Goal: Task Accomplishment & Management: Manage account settings

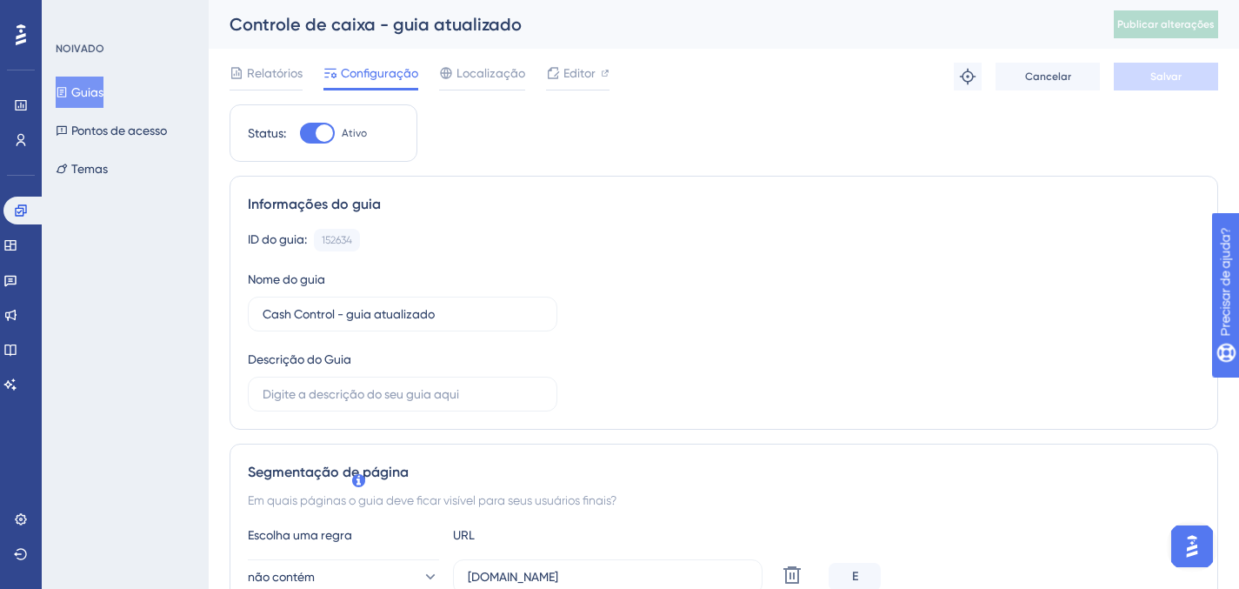
click at [312, 128] on div at bounding box center [317, 133] width 35 height 21
click at [300, 133] on input "Ativo" at bounding box center [299, 133] width 1 height 1
click at [324, 137] on div at bounding box center [317, 133] width 35 height 21
click at [300, 134] on input "Inactive" at bounding box center [299, 133] width 1 height 1
click at [324, 137] on div at bounding box center [324, 132] width 17 height 17
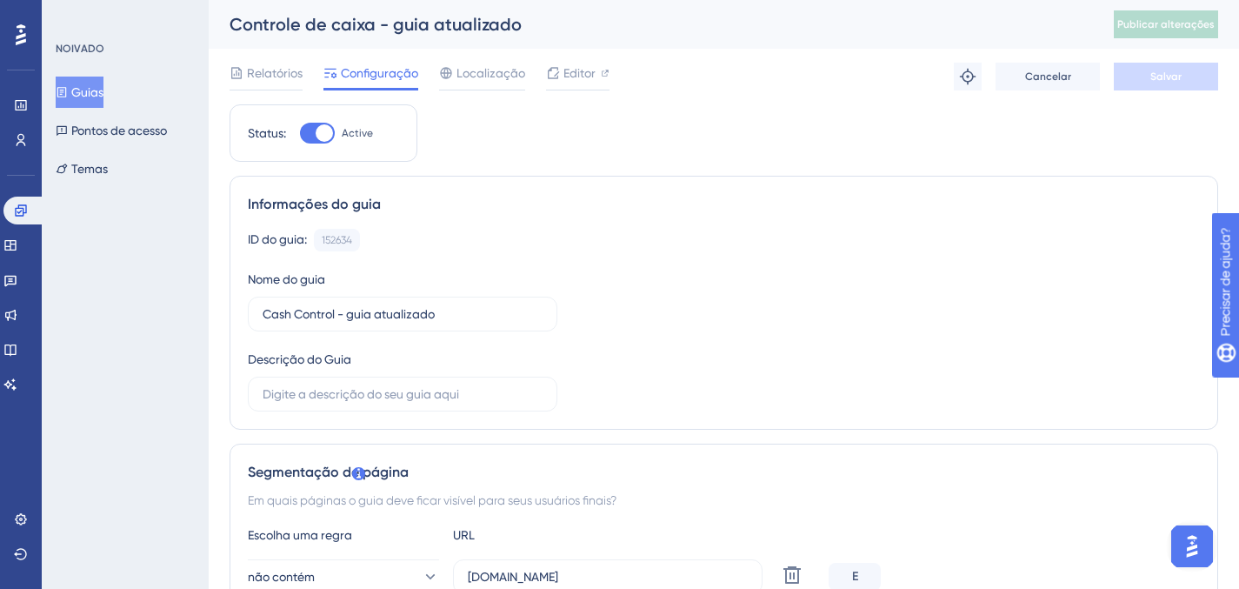
click at [300, 134] on input "Active" at bounding box center [299, 133] width 1 height 1
checkbox input "false"
click at [1138, 85] on button "Salvar" at bounding box center [1166, 77] width 104 height 28
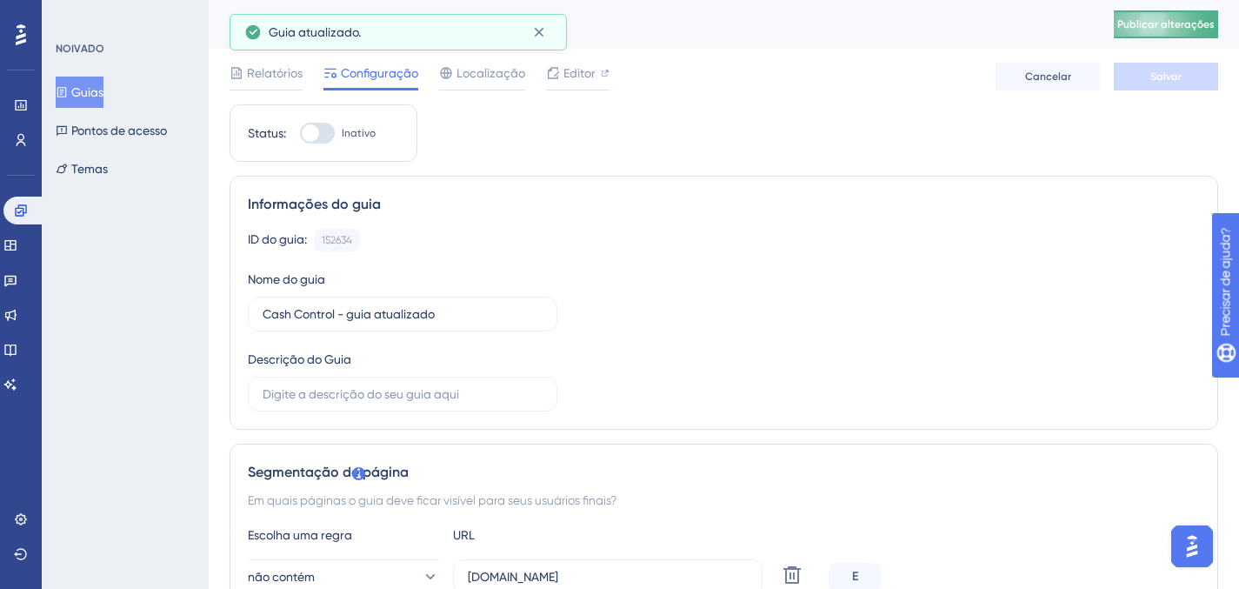
click at [1178, 19] on font "Publicar alterações" at bounding box center [1166, 24] width 97 height 12
click at [539, 37] on icon at bounding box center [539, 31] width 17 height 17
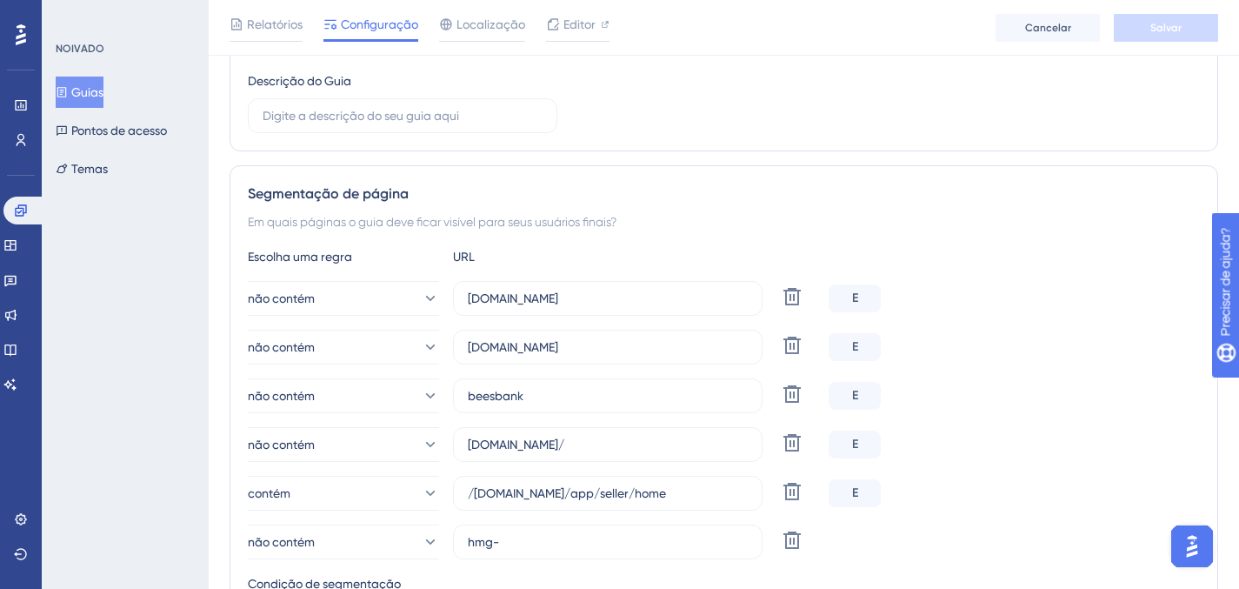
scroll to position [447, 0]
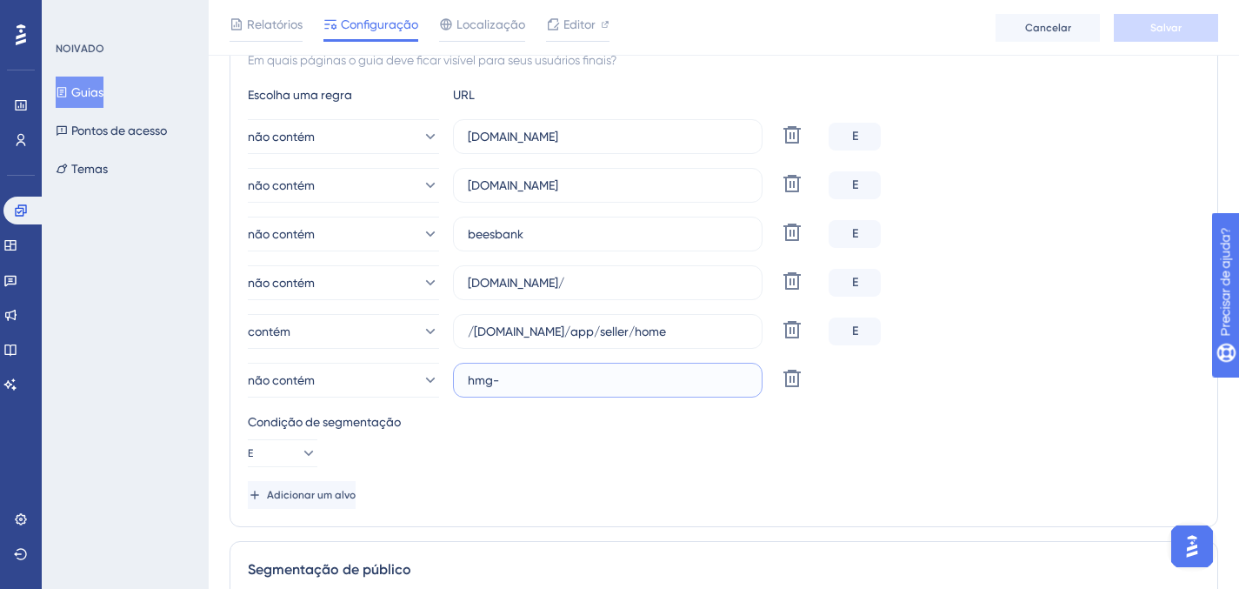
click at [537, 374] on input "hmg-" at bounding box center [608, 379] width 280 height 19
click at [428, 372] on button "não contém" at bounding box center [343, 380] width 191 height 35
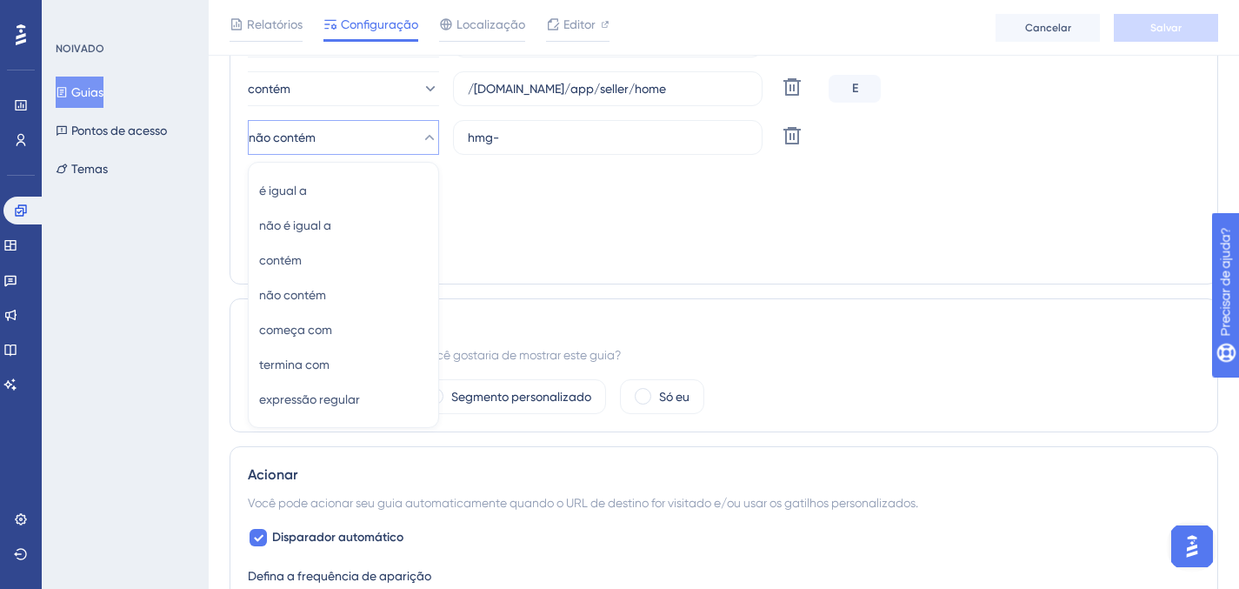
click at [514, 202] on div "Condição de segmentação E" at bounding box center [724, 197] width 952 height 56
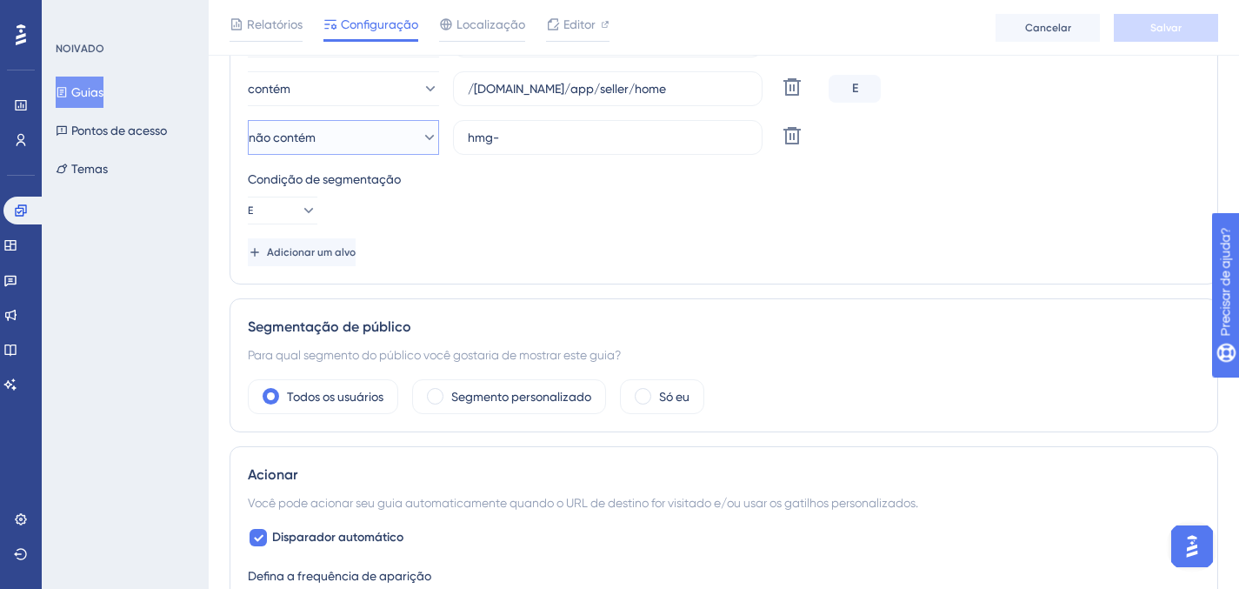
click at [404, 145] on button "não contém" at bounding box center [343, 137] width 191 height 35
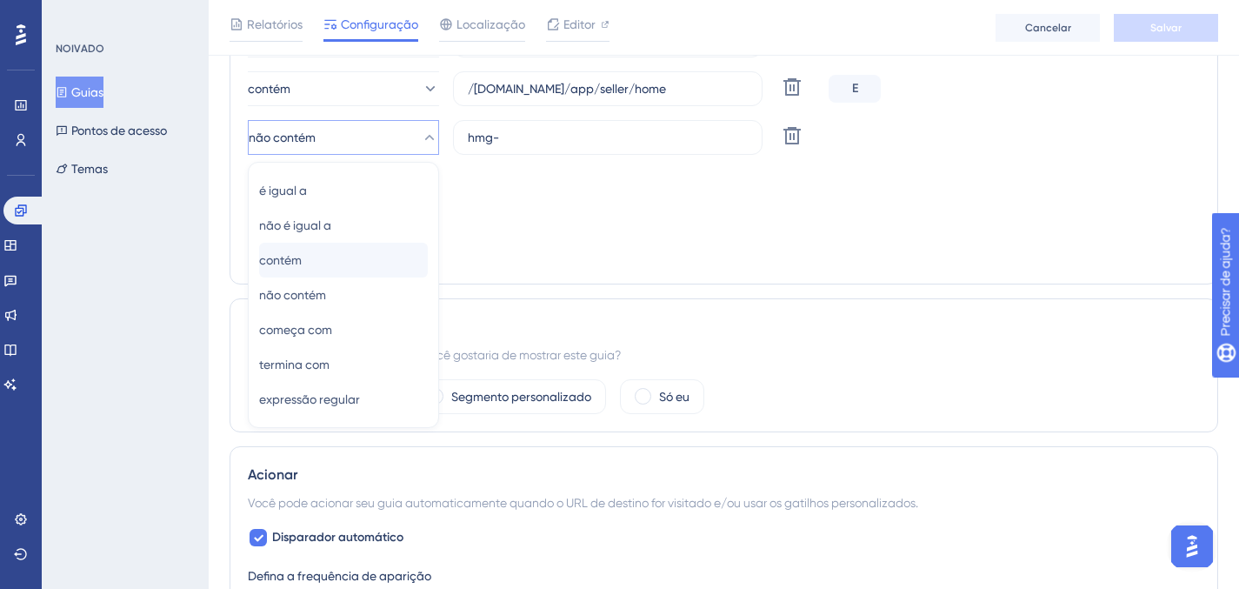
scroll to position [688, 0]
click at [384, 258] on div "contém contém" at bounding box center [343, 261] width 169 height 35
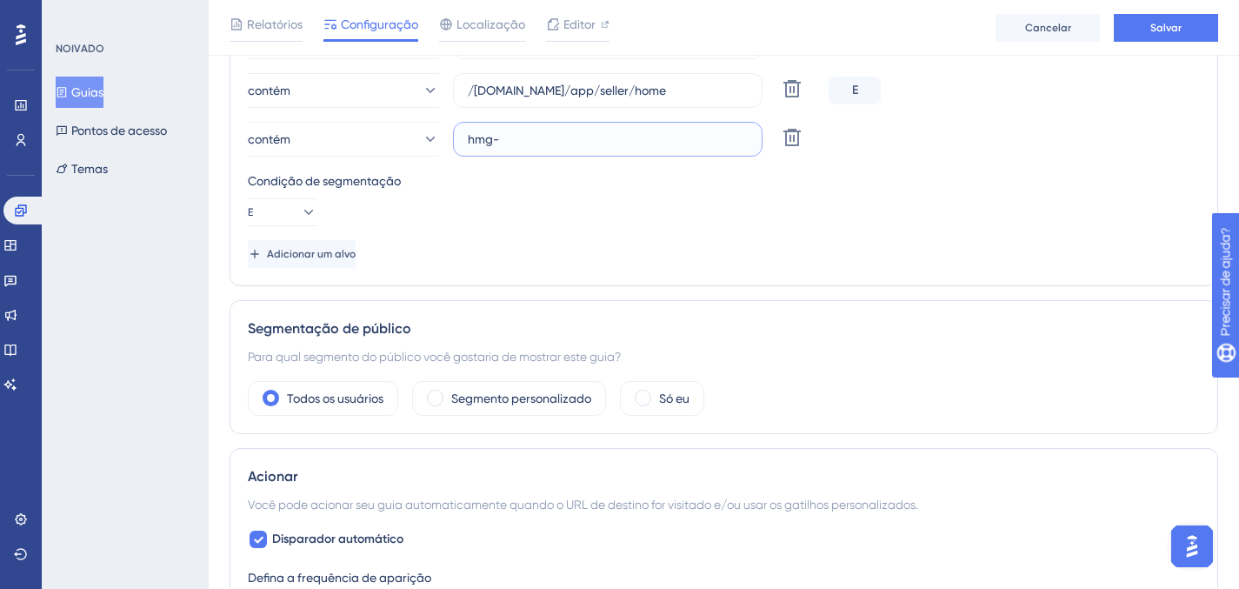
click at [507, 145] on input "hmg-" at bounding box center [608, 139] width 280 height 19
paste input "ttps://[DOMAIN_NAME]/app/seller/home"
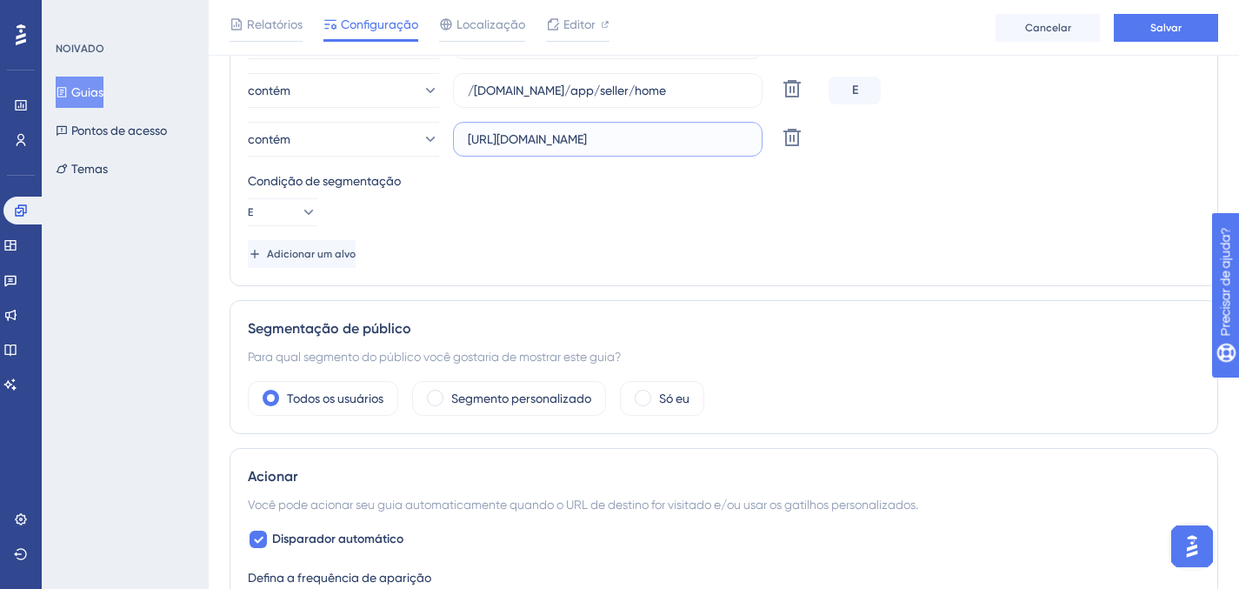
drag, startPoint x: 563, startPoint y: 144, endPoint x: 465, endPoint y: 136, distance: 97.7
click at [465, 136] on label "[URL][DOMAIN_NAME]" at bounding box center [608, 139] width 310 height 35
type input "[DOMAIN_NAME]/app/seller/home"
click at [558, 216] on div "Condição de segmentação E" at bounding box center [724, 198] width 952 height 56
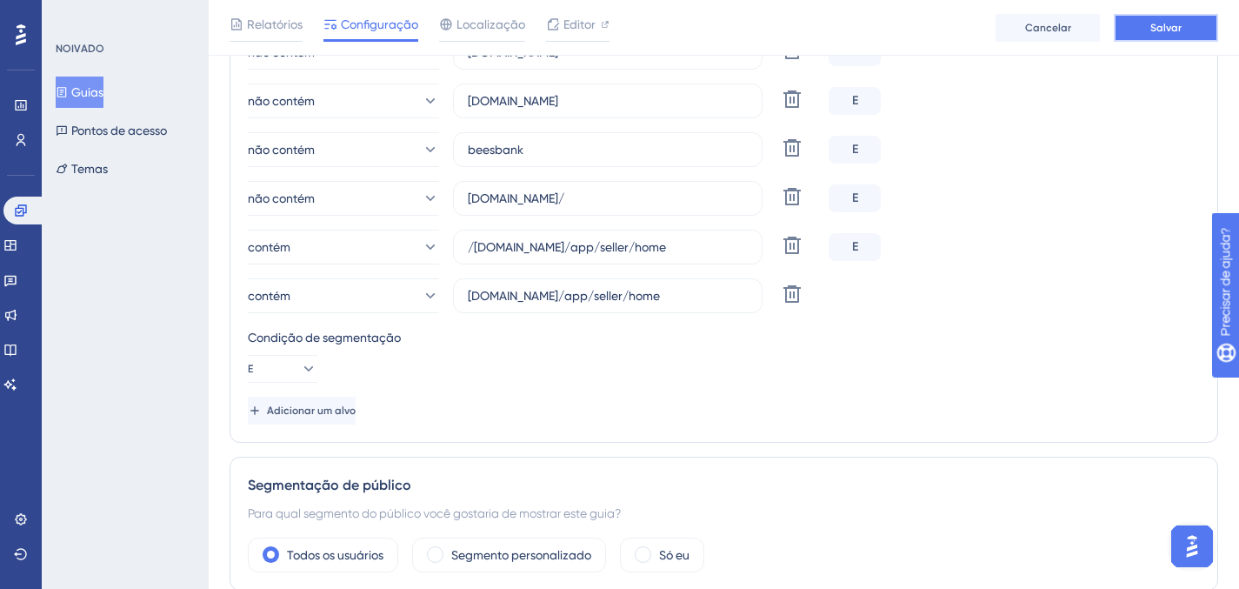
click at [1138, 37] on button "Salvar" at bounding box center [1166, 28] width 104 height 28
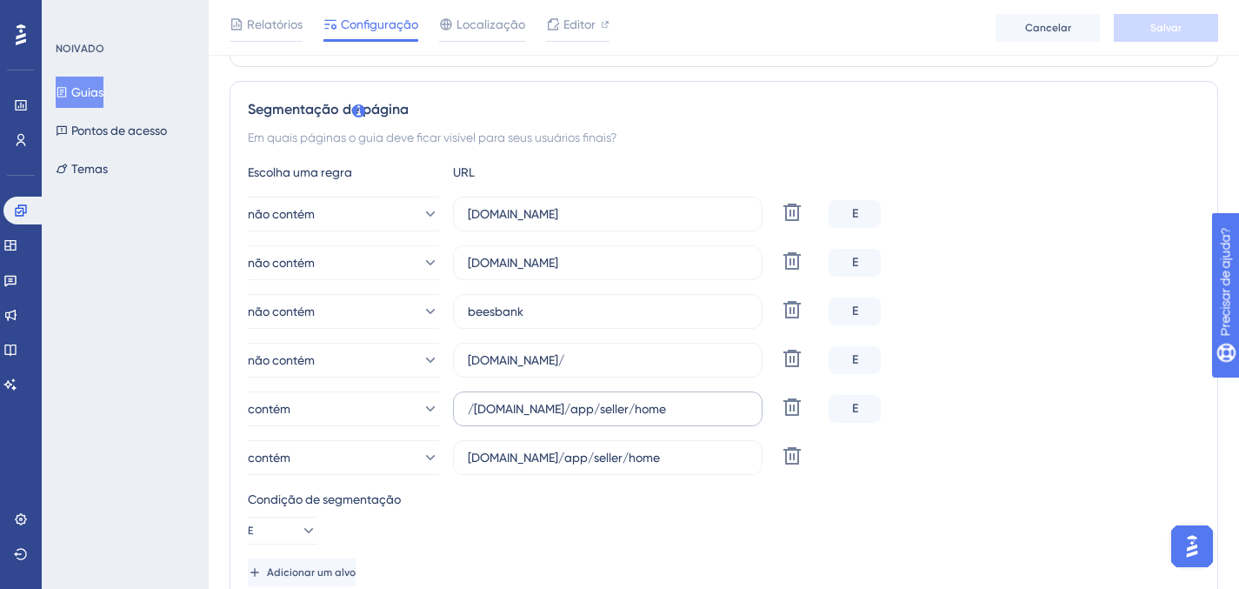
scroll to position [373, 0]
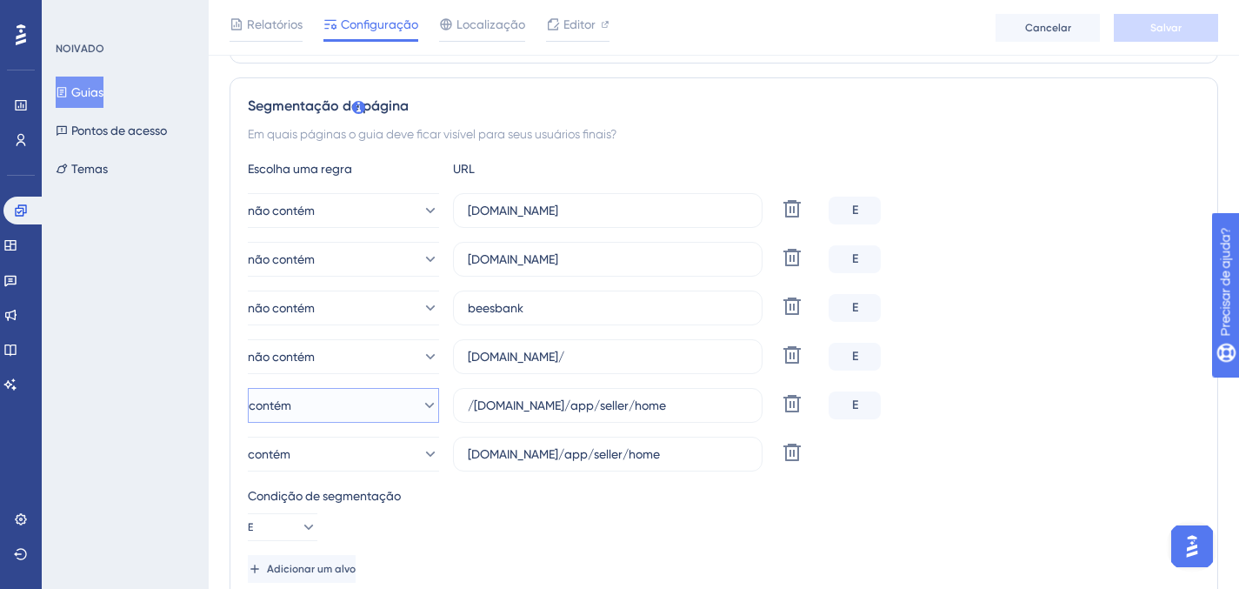
click at [405, 406] on button "contém" at bounding box center [343, 405] width 191 height 35
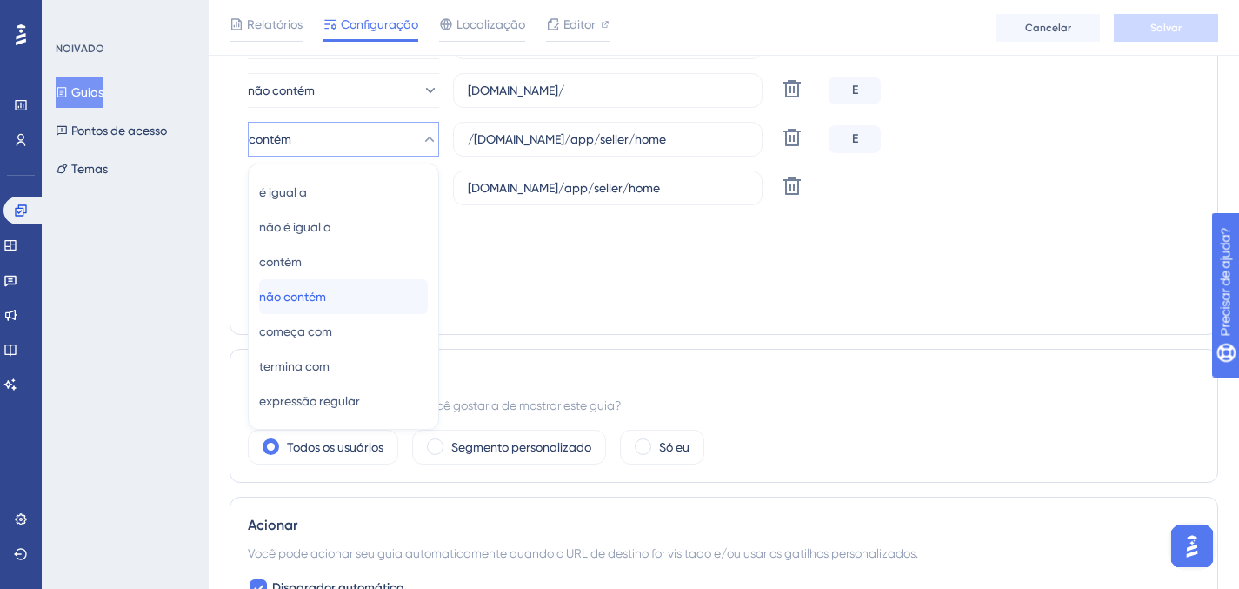
click at [370, 287] on div "não contém não contém" at bounding box center [343, 296] width 169 height 35
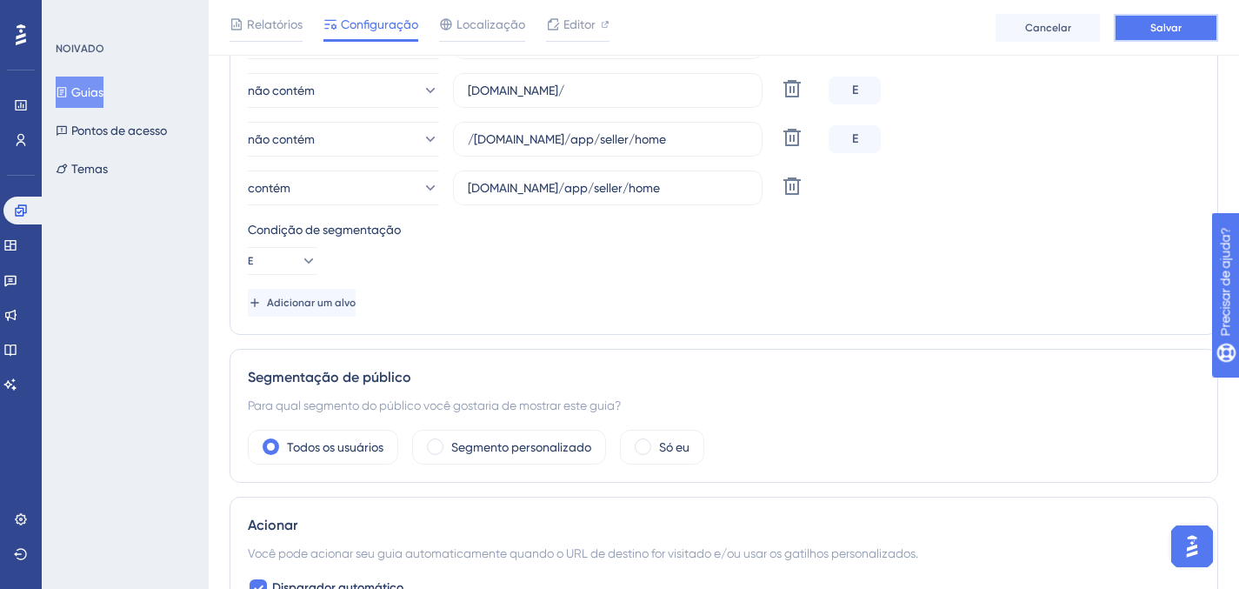
click at [1143, 28] on button "Salvar" at bounding box center [1166, 28] width 104 height 28
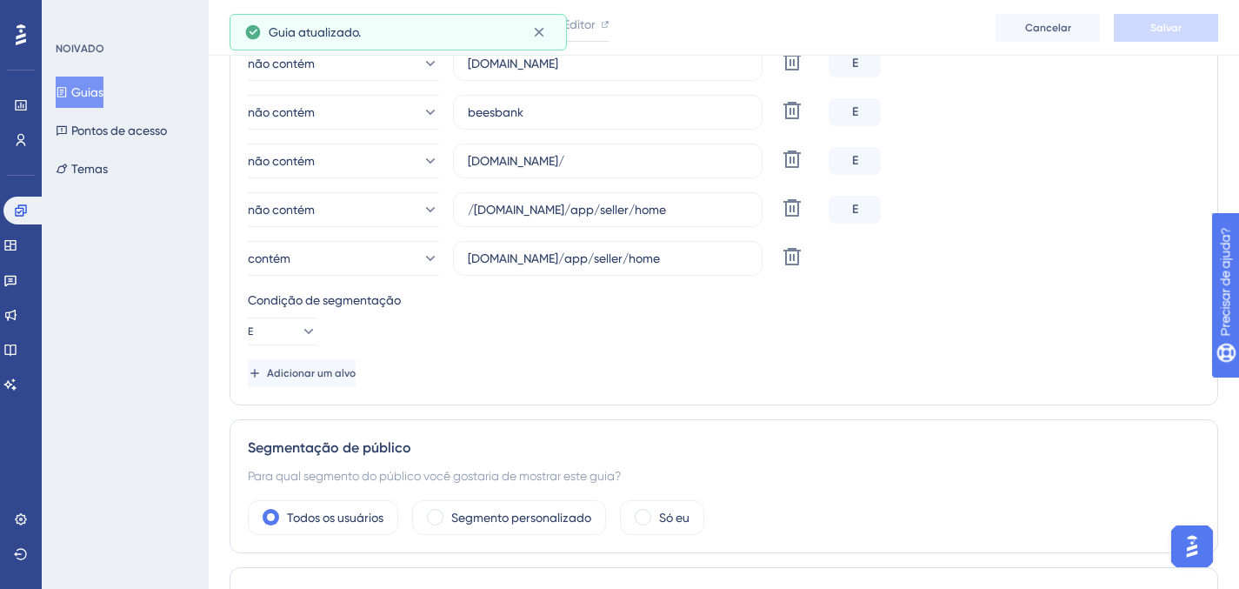
scroll to position [557, 0]
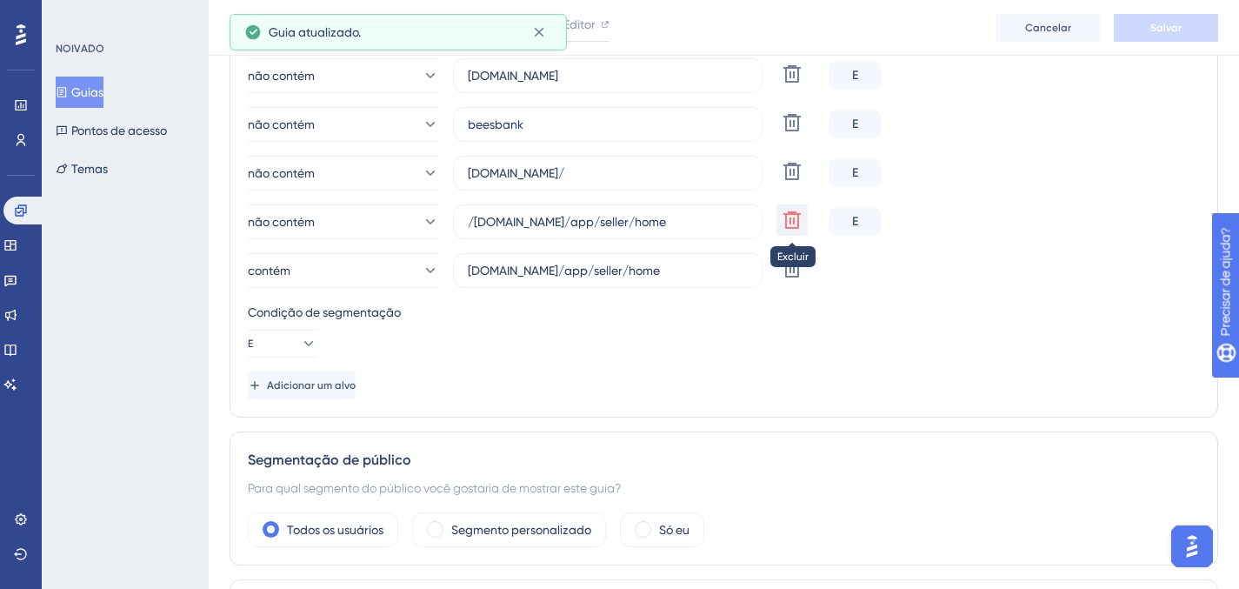
click at [796, 222] on icon at bounding box center [792, 220] width 21 height 21
type input "[DOMAIN_NAME]/app/seller/home"
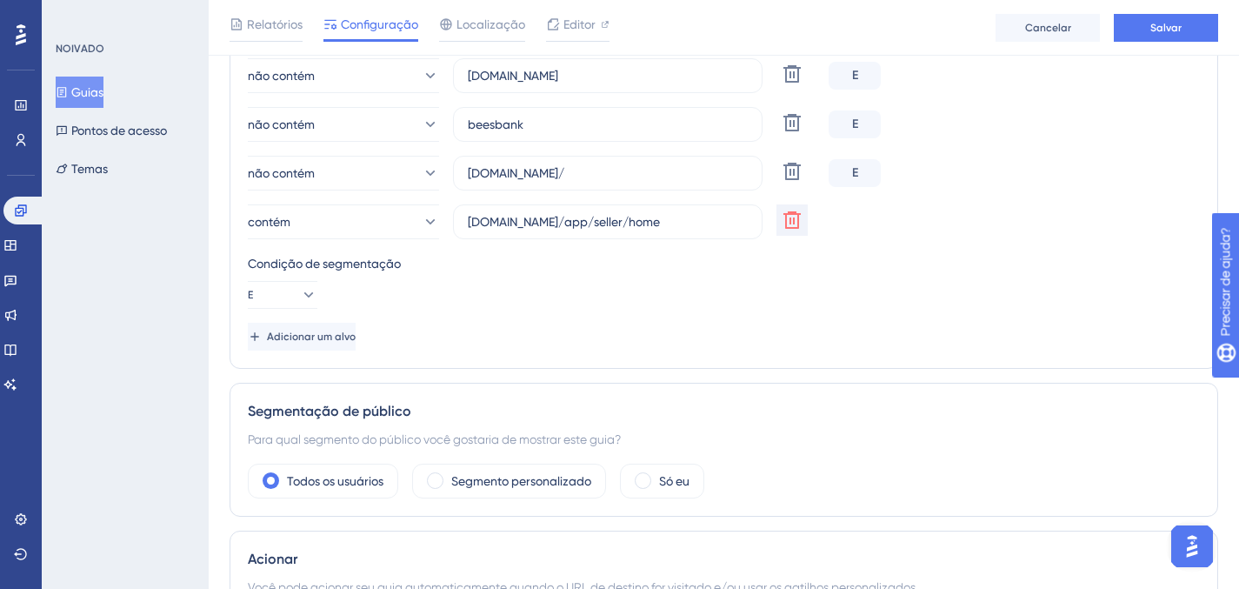
click at [748, 300] on div "Condição de segmentação E" at bounding box center [724, 281] width 952 height 56
click at [1137, 26] on button "Salvar" at bounding box center [1166, 28] width 104 height 28
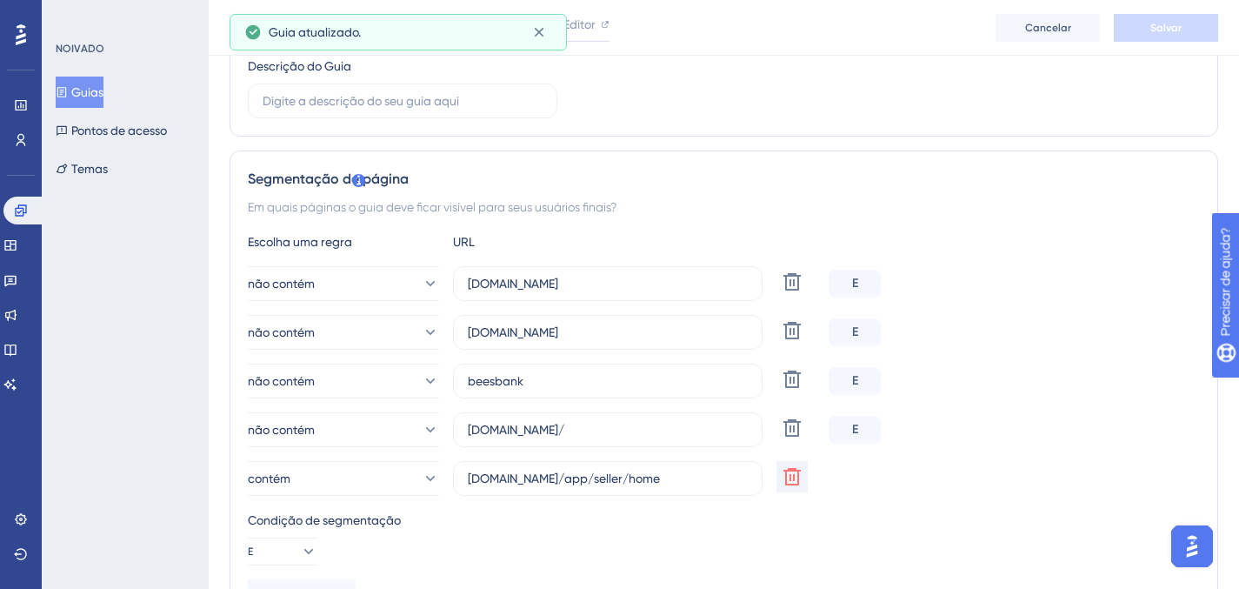
scroll to position [0, 0]
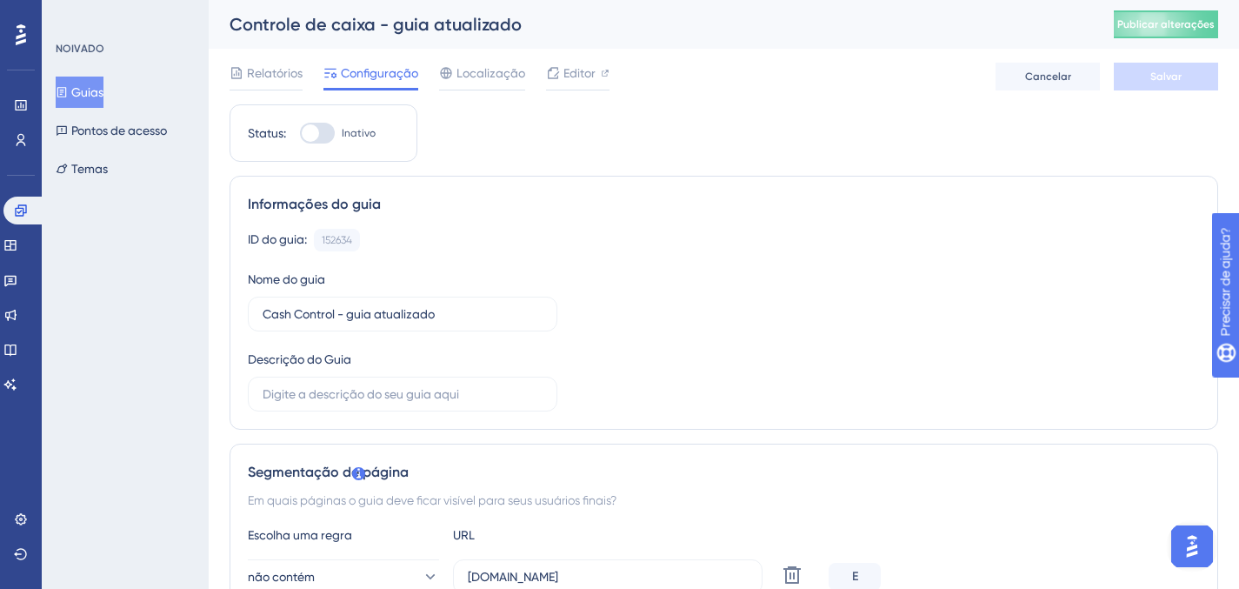
click at [325, 133] on div at bounding box center [317, 133] width 35 height 21
click at [300, 133] on input "Inativo" at bounding box center [299, 133] width 1 height 1
checkbox input "true"
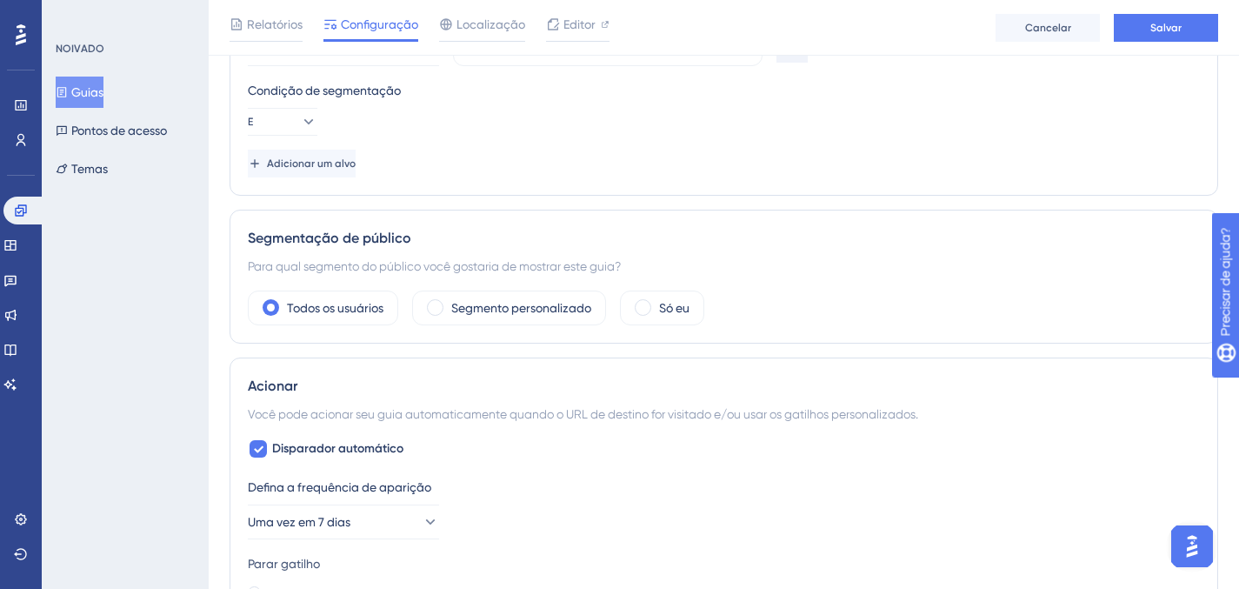
scroll to position [997, 0]
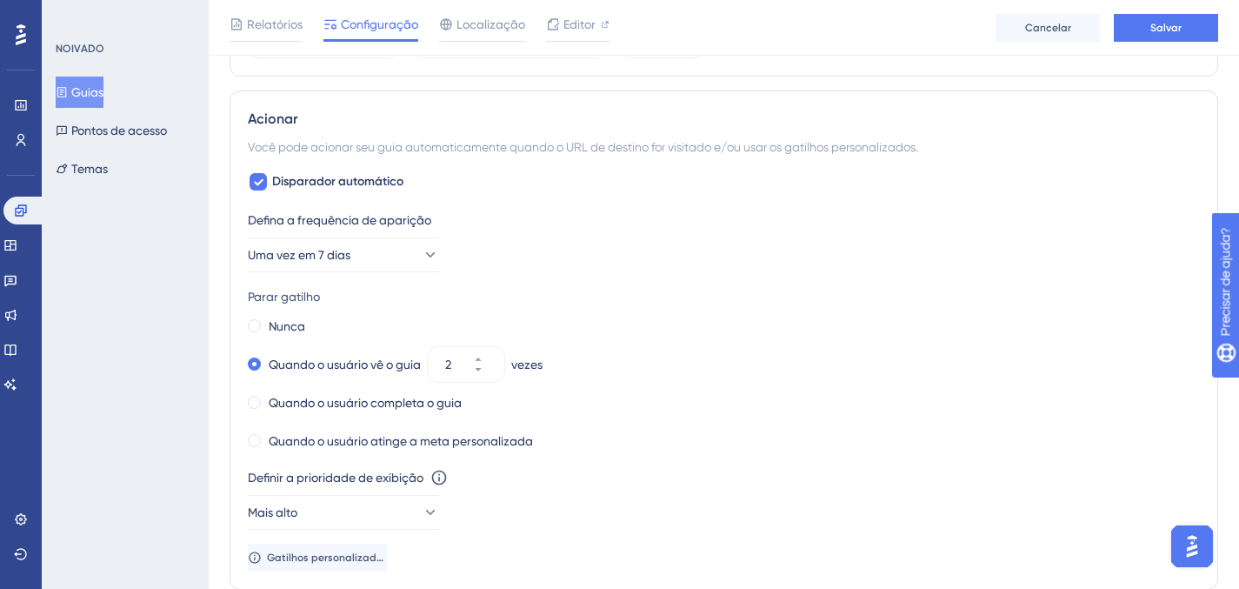
click at [357, 279] on div "Defina a frequência de aparição Uma vez em 7 dias Parar gatilho Nunca Quando o …" at bounding box center [724, 391] width 952 height 362
click at [343, 263] on span "Uma vez em 7 dias" at bounding box center [300, 254] width 103 height 21
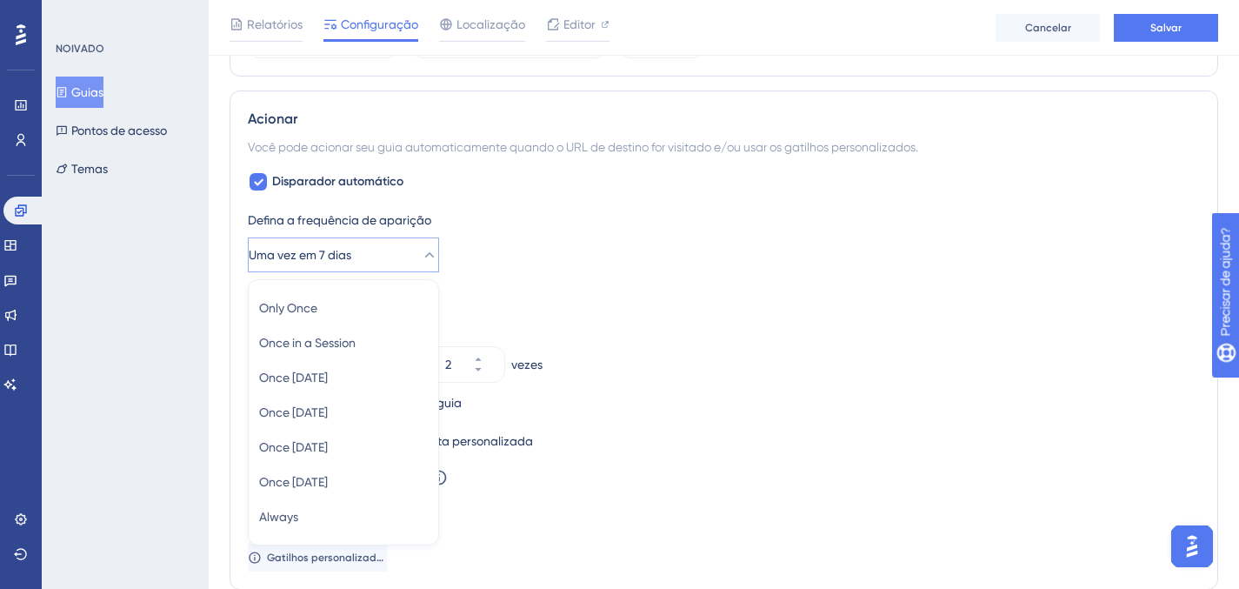
scroll to position [1114, 0]
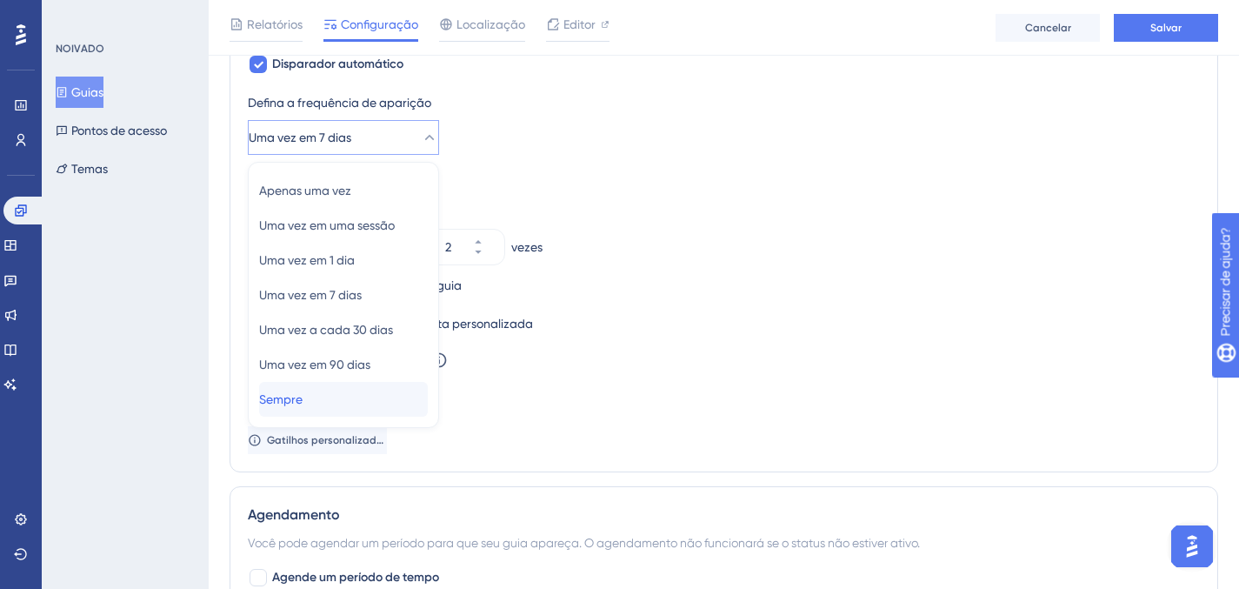
click at [380, 409] on div "Sempre Sempre" at bounding box center [343, 399] width 169 height 35
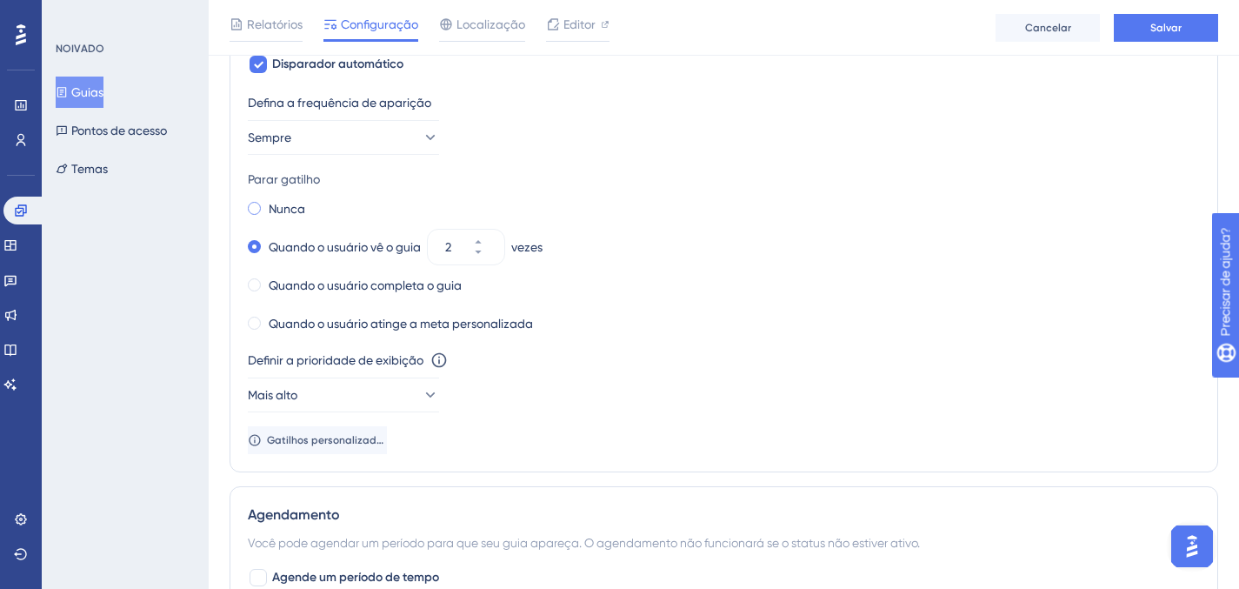
click at [258, 204] on span at bounding box center [254, 208] width 13 height 13
click at [266, 204] on input "radio" at bounding box center [266, 204] width 0 height 0
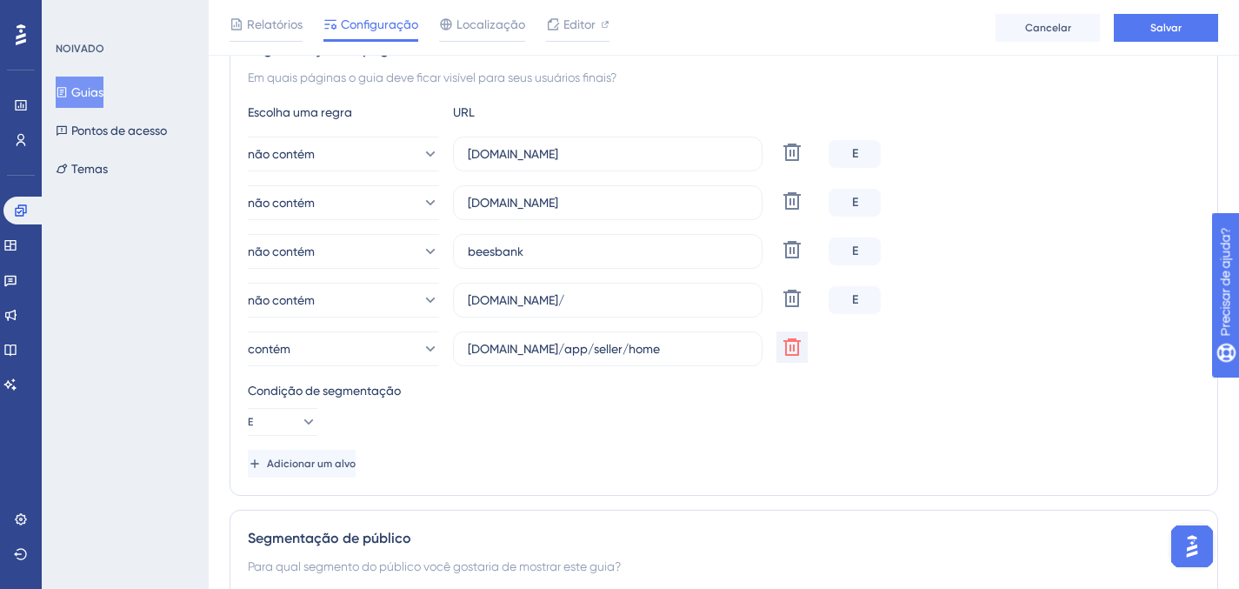
scroll to position [0, 0]
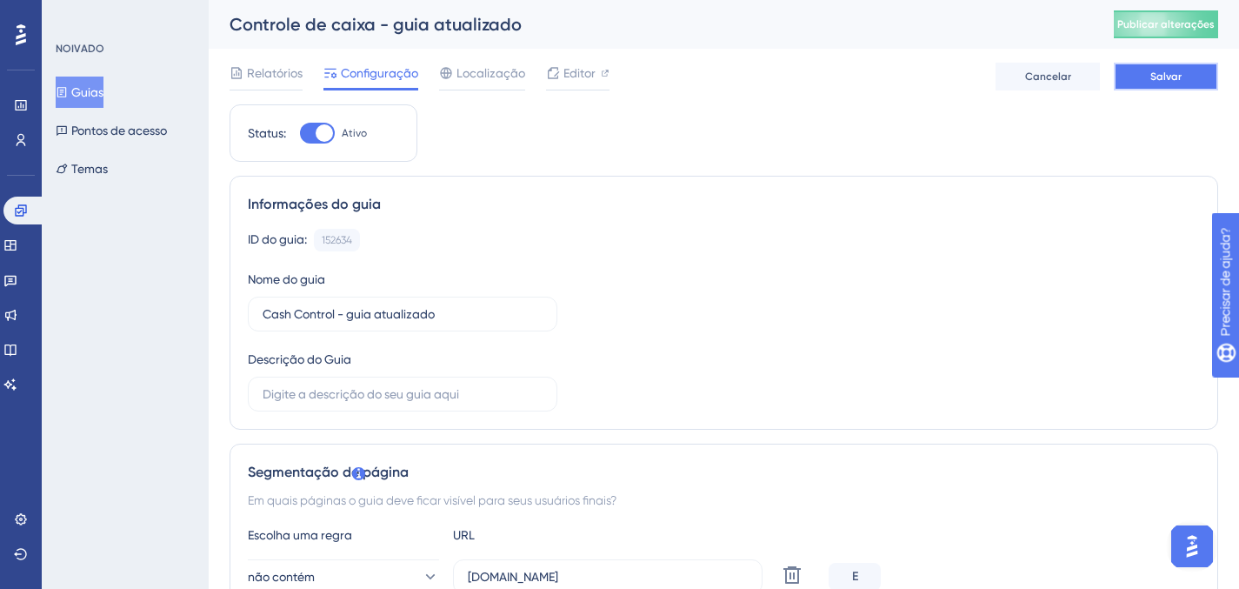
click at [1124, 77] on button "Salvar" at bounding box center [1166, 77] width 104 height 28
click at [1134, 31] on button "Publicar alterações" at bounding box center [1166, 24] width 104 height 28
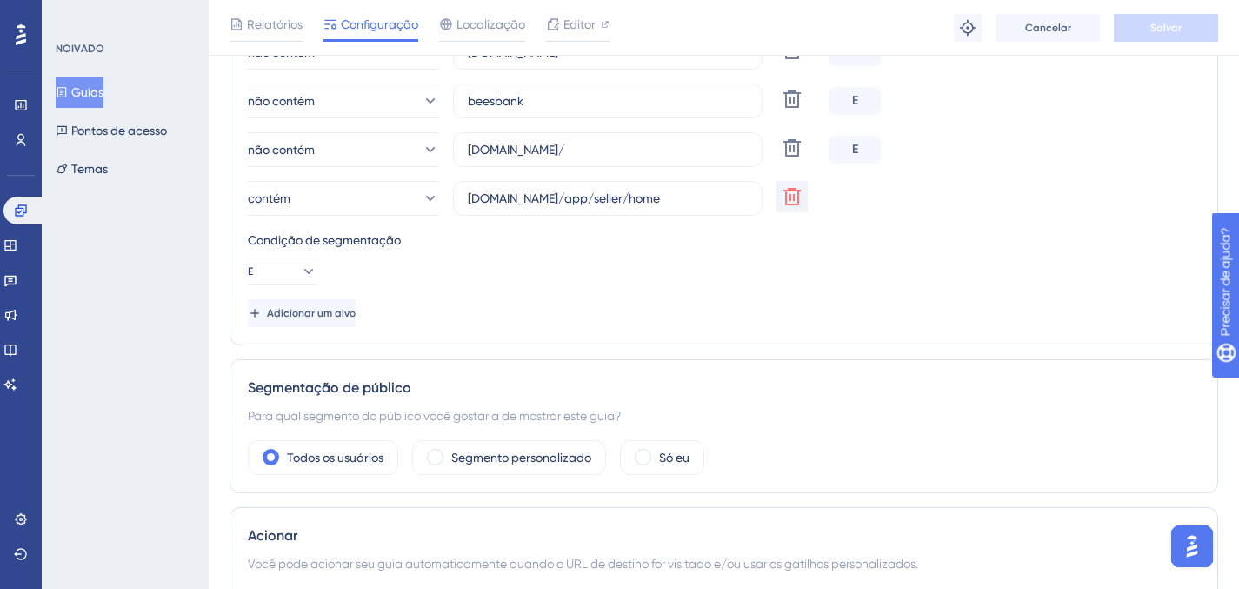
scroll to position [353, 0]
